Goal: Task Accomplishment & Management: Manage account settings

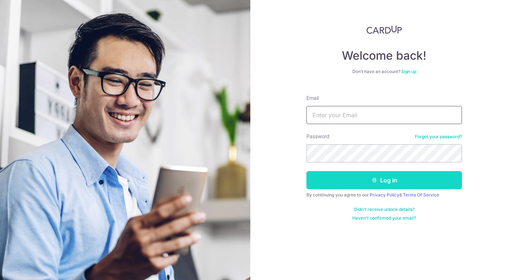
type input "[EMAIL_ADDRESS][DOMAIN_NAME]"
click at [380, 183] on button "Log in" at bounding box center [384, 180] width 156 height 18
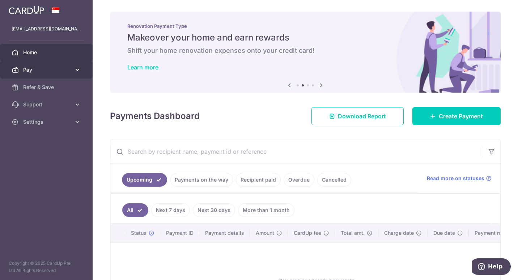
click at [76, 71] on icon at bounding box center [77, 69] width 7 height 7
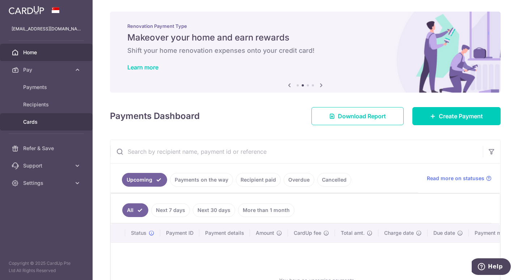
click at [34, 118] on link "Cards" at bounding box center [46, 121] width 93 height 17
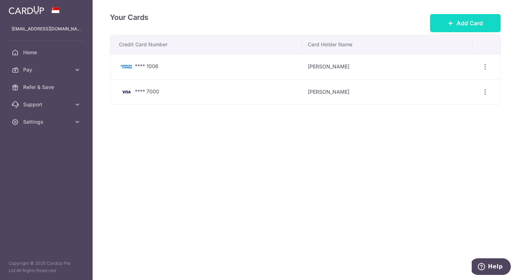
click at [453, 25] on icon at bounding box center [451, 23] width 6 height 6
